Goal: Use online tool/utility: Utilize a website feature to perform a specific function

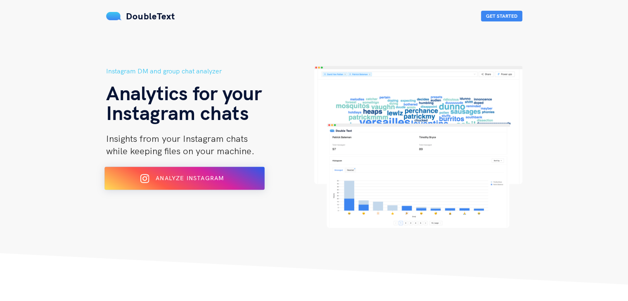
click at [140, 179] on div "Analyze Instagram" at bounding box center [184, 178] width 130 height 13
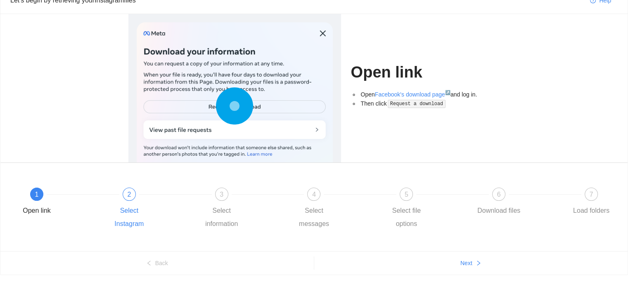
scroll to position [45, 0]
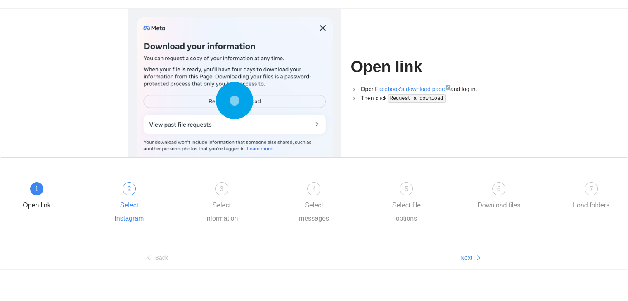
click at [132, 189] on div at bounding box center [175, 188] width 92 height 3
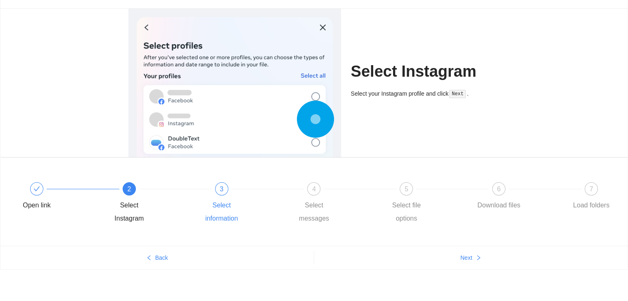
click at [219, 187] on div "3" at bounding box center [221, 188] width 13 height 13
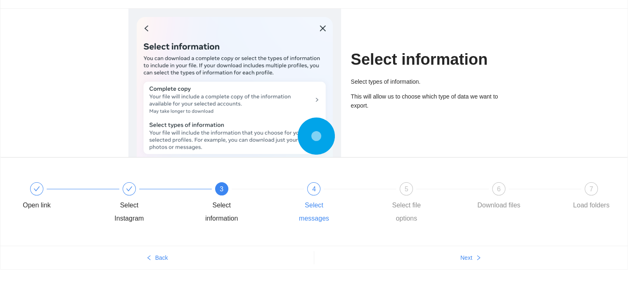
click at [312, 186] on div "4" at bounding box center [313, 188] width 13 height 13
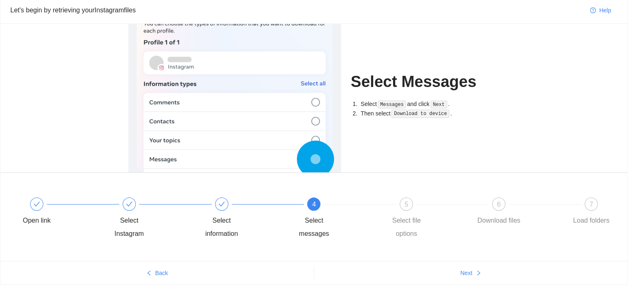
scroll to position [0, 0]
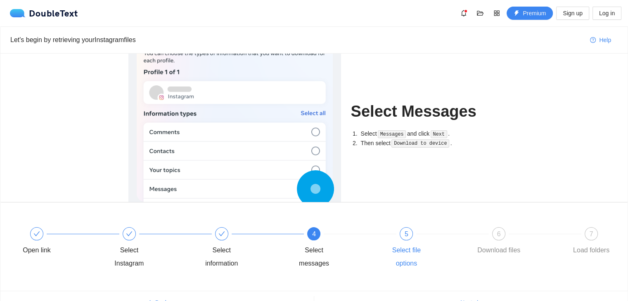
click at [406, 239] on div "5" at bounding box center [406, 233] width 13 height 13
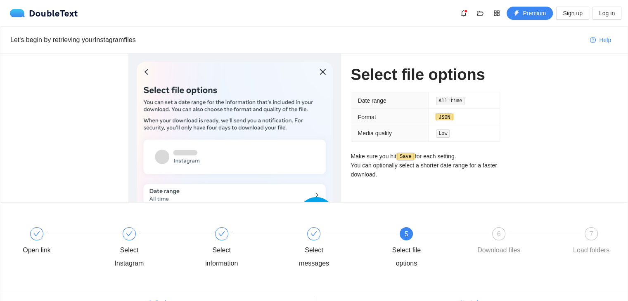
click at [450, 117] on code "JSON" at bounding box center [444, 118] width 17 height 8
click at [495, 234] on div "6" at bounding box center [498, 233] width 13 height 13
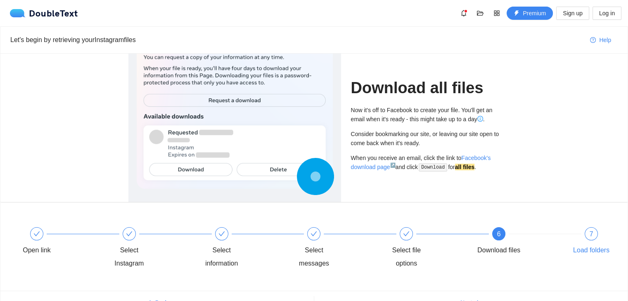
click at [589, 236] on div "7" at bounding box center [590, 233] width 13 height 13
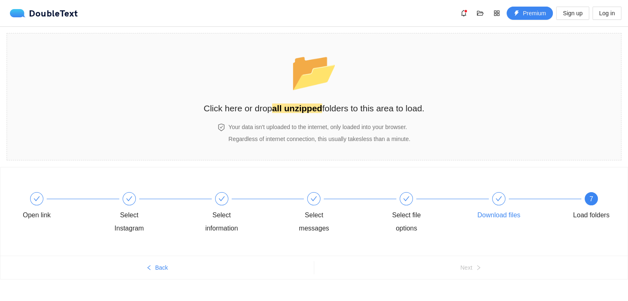
click at [495, 204] on div at bounding box center [498, 198] width 13 height 13
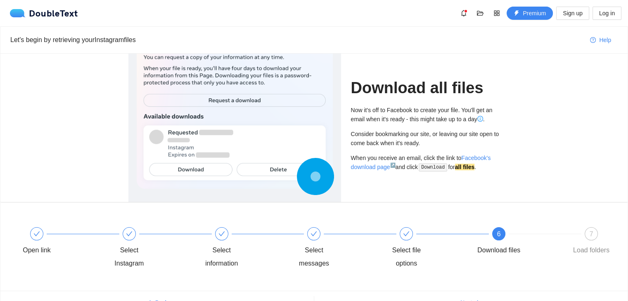
click at [135, 144] on div at bounding box center [234, 163] width 213 height 218
drag, startPoint x: 124, startPoint y: 137, endPoint x: 121, endPoint y: 130, distance: 7.8
click at [124, 135] on div at bounding box center [234, 128] width 222 height 149
drag, startPoint x: 121, startPoint y: 130, endPoint x: 38, endPoint y: 35, distance: 125.8
click at [120, 128] on div "Download all files Now it's off to Facebook to create your file. You'll get an …" at bounding box center [314, 128] width 401 height 149
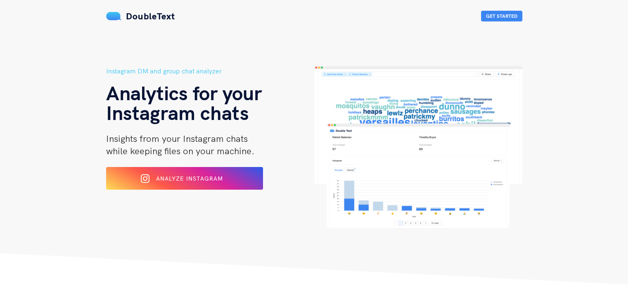
drag, startPoint x: 0, startPoint y: 72, endPoint x: 3, endPoint y: 8, distance: 64.5
click at [0, 66] on header "Instagram DM and group chat analyzer Analytics for your Instagram chats Insight…" at bounding box center [314, 142] width 628 height 285
click at [180, 181] on span "Analyze Instagram" at bounding box center [190, 178] width 68 height 7
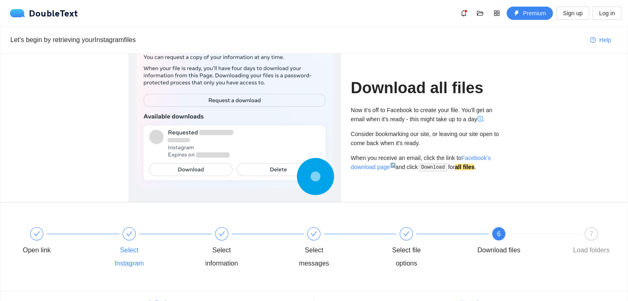
click at [129, 233] on icon "check" at bounding box center [129, 234] width 7 height 7
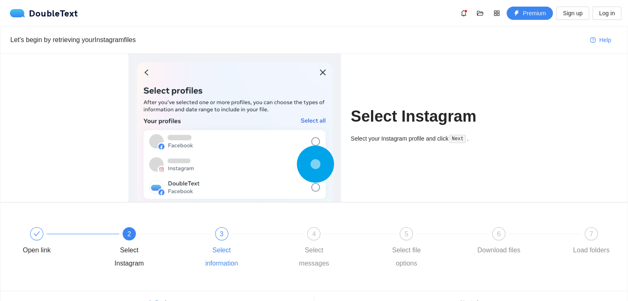
click at [227, 231] on div "3" at bounding box center [221, 233] width 13 height 13
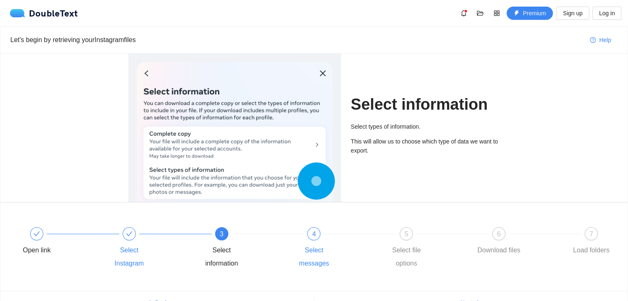
click at [312, 234] on span "4" at bounding box center [314, 234] width 4 height 7
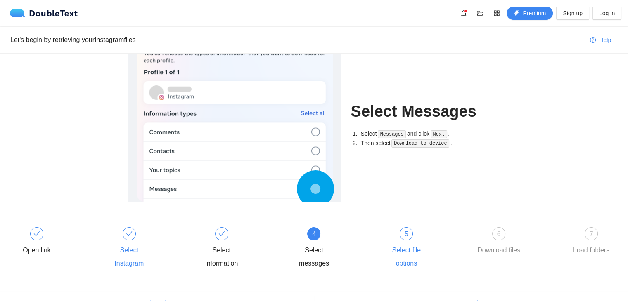
click at [407, 233] on span "5" at bounding box center [406, 234] width 4 height 7
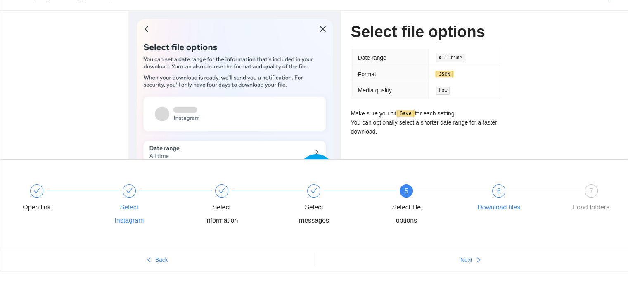
scroll to position [45, 0]
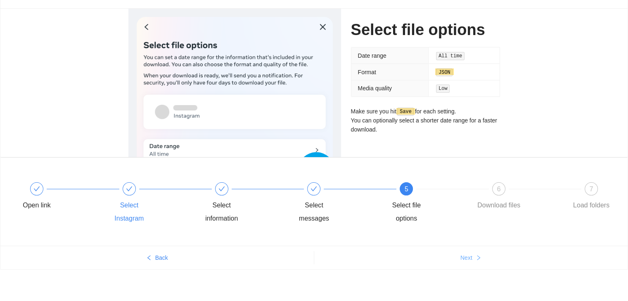
click at [459, 254] on button "Next" at bounding box center [471, 257] width 314 height 13
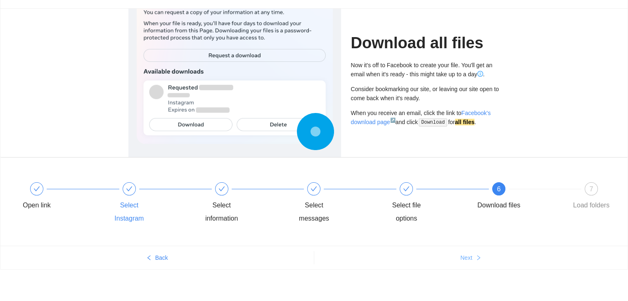
click at [459, 255] on button "Next" at bounding box center [471, 257] width 314 height 13
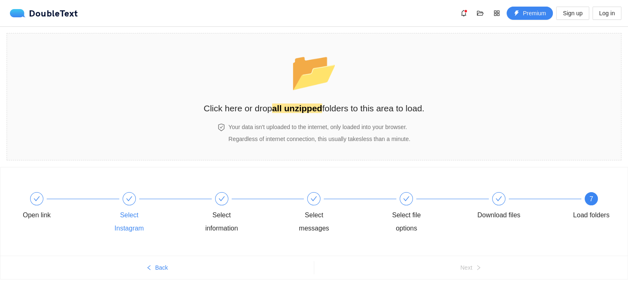
scroll to position [0, 0]
click at [462, 17] on button "button" at bounding box center [463, 13] width 13 height 13
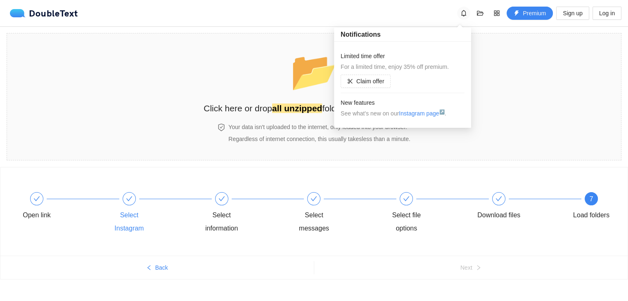
click at [461, 14] on icon "bell" at bounding box center [463, 13] width 7 height 7
